Goal: Task Accomplishment & Management: Use online tool/utility

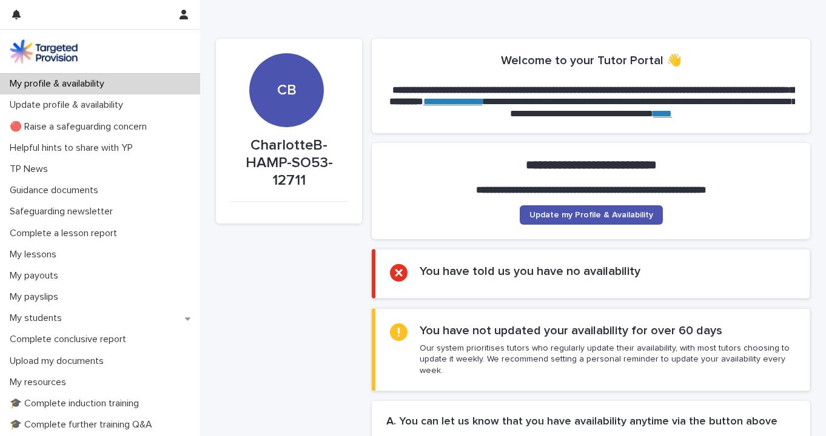
click at [103, 129] on p "🔴 Raise a safeguarding concern" at bounding box center [81, 127] width 152 height 12
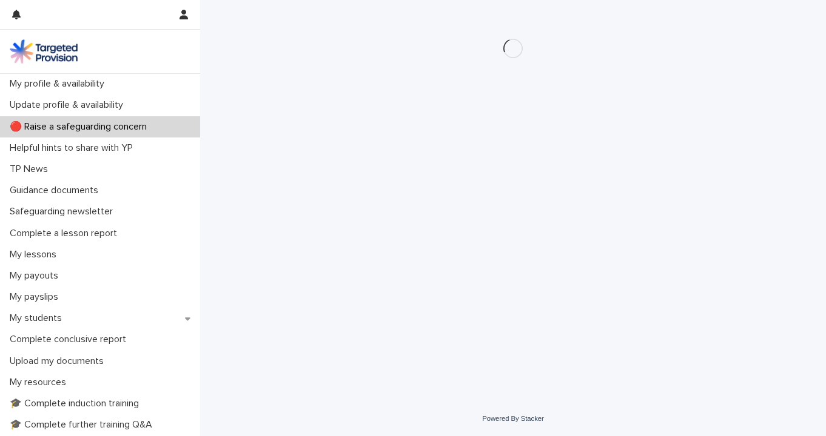
click at [103, 129] on p "🔴 Raise a safeguarding concern" at bounding box center [81, 127] width 152 height 12
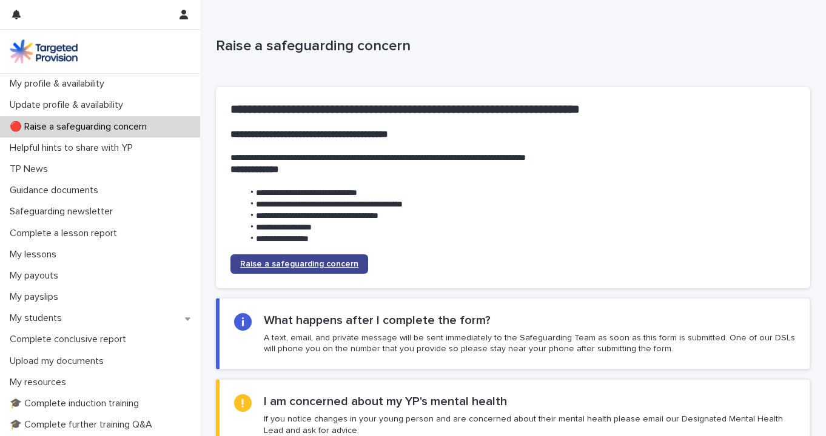
click at [271, 263] on span "Raise a safeguarding concern" at bounding box center [299, 264] width 118 height 8
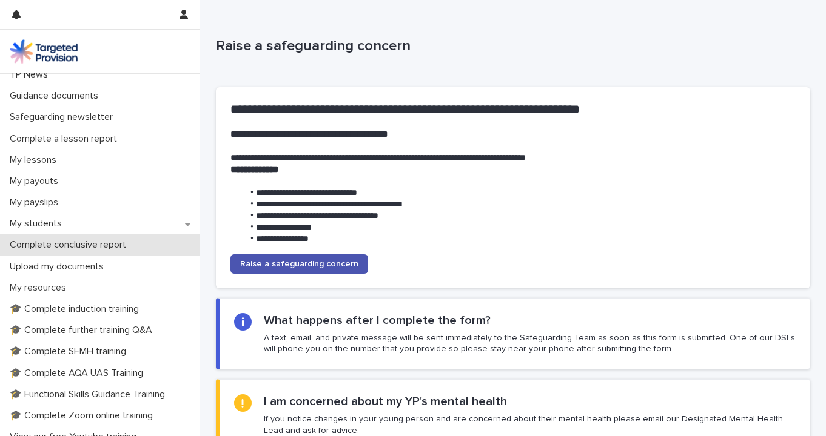
scroll to position [83, 0]
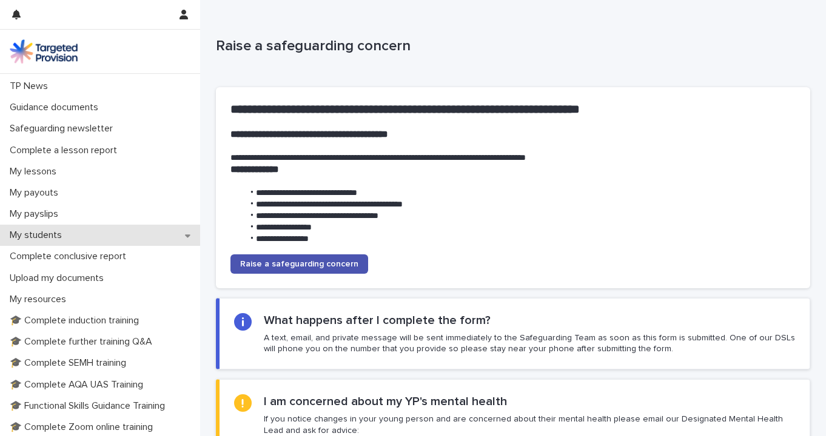
click at [79, 240] on div "My students" at bounding box center [100, 235] width 200 height 21
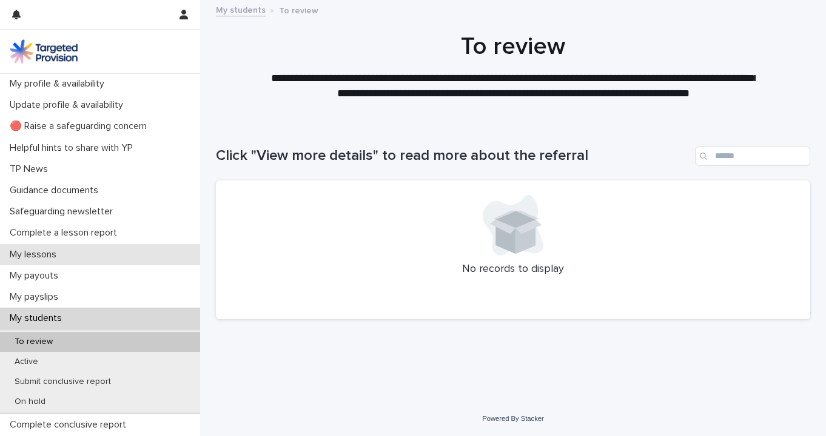
click at [81, 253] on div "My lessons" at bounding box center [100, 254] width 200 height 21
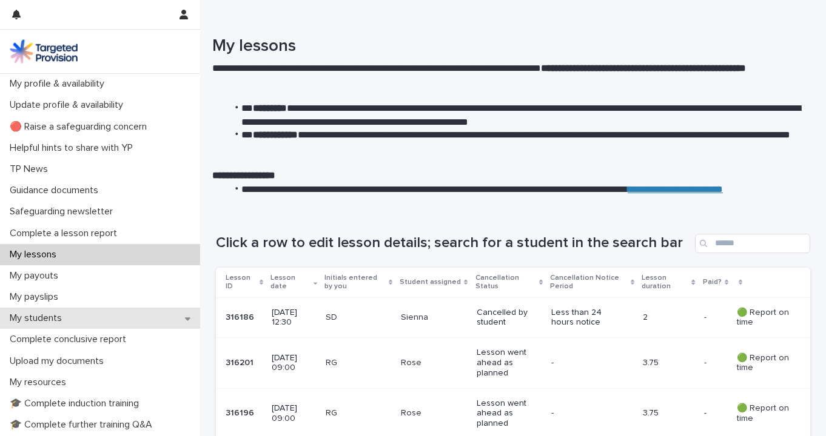
click at [65, 311] on div "My students" at bounding box center [100, 318] width 200 height 21
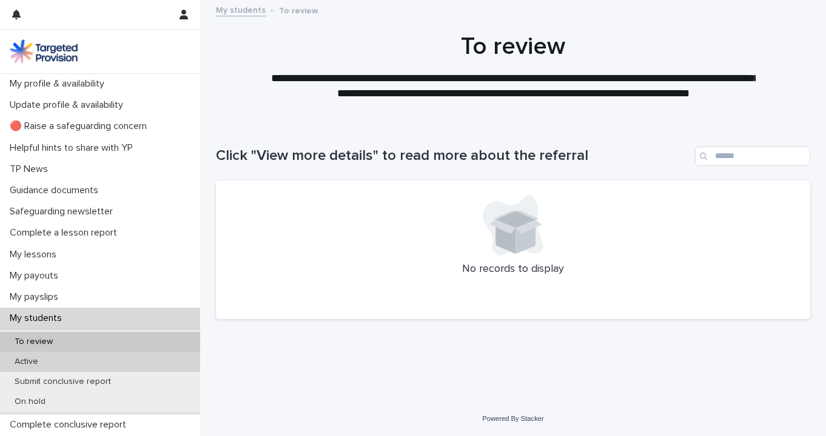
click at [28, 358] on p "Active" at bounding box center [26, 362] width 43 height 10
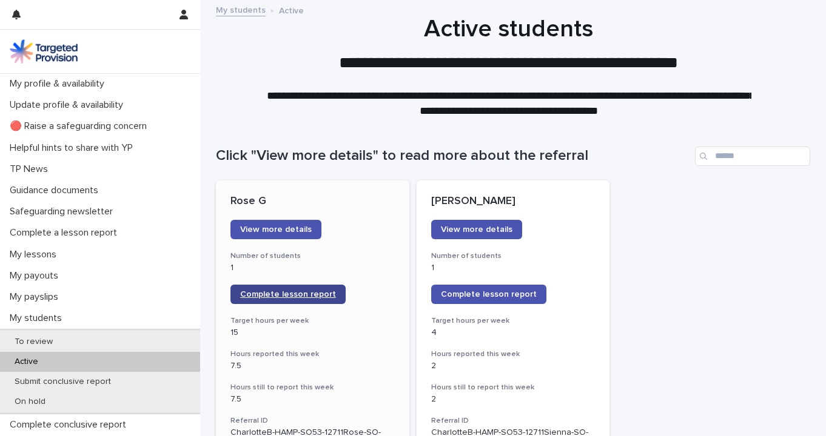
click at [279, 291] on span "Complete lesson report" at bounding box center [288, 294] width 96 height 8
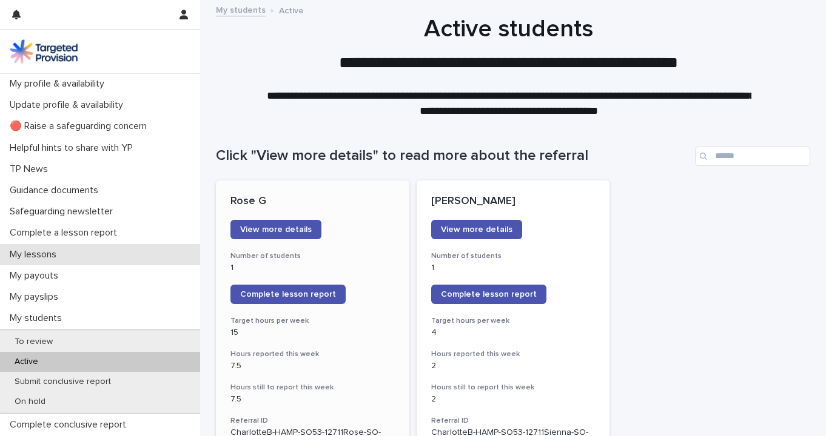
click at [65, 252] on p "My lessons" at bounding box center [35, 255] width 61 height 12
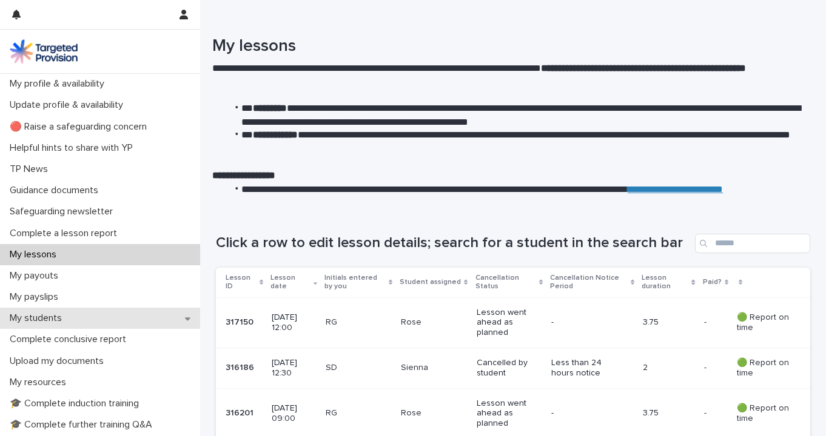
click at [66, 316] on p "My students" at bounding box center [38, 319] width 67 height 12
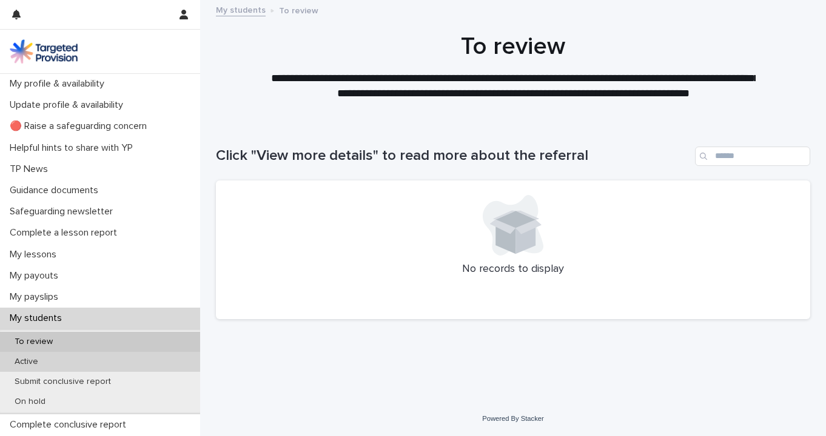
click at [34, 357] on p "Active" at bounding box center [26, 362] width 43 height 10
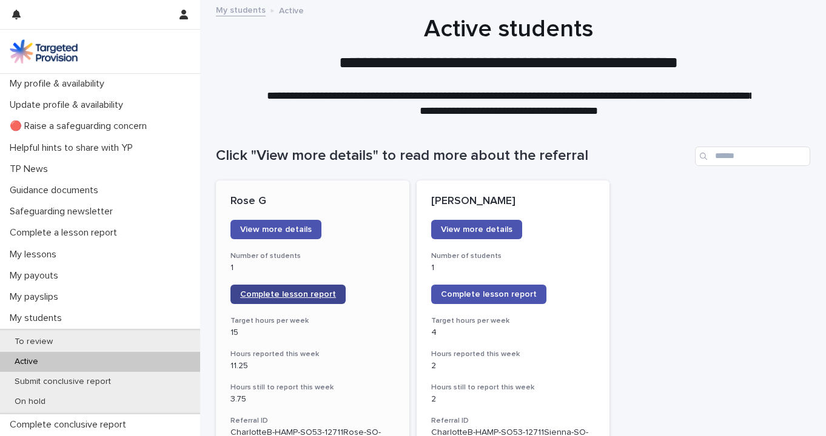
click at [276, 293] on span "Complete lesson report" at bounding box center [288, 294] width 96 height 8
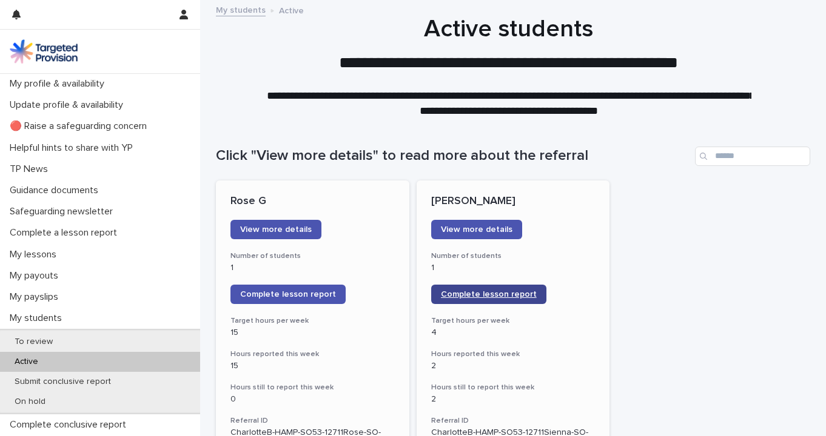
click at [467, 290] on span "Complete lesson report" at bounding box center [489, 294] width 96 height 8
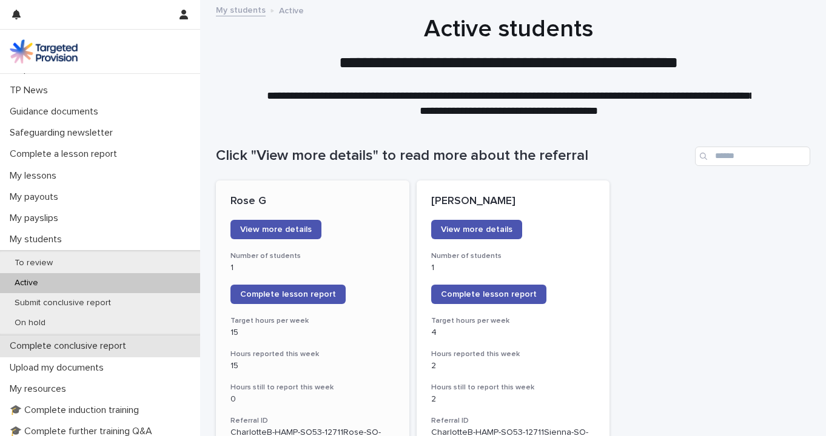
scroll to position [79, 0]
